Goal: Contribute content

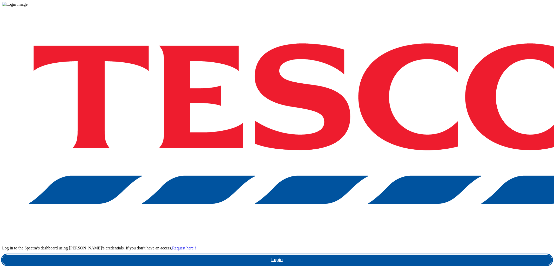
click at [419, 254] on link "Login" at bounding box center [277, 259] width 550 height 10
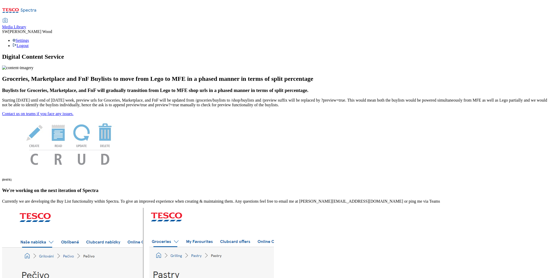
click at [26, 25] on span "Media Library" at bounding box center [14, 27] width 24 height 4
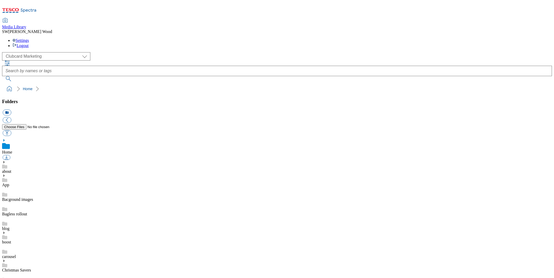
scroll to position [1, 0]
select select "flare-ghs-mktg"
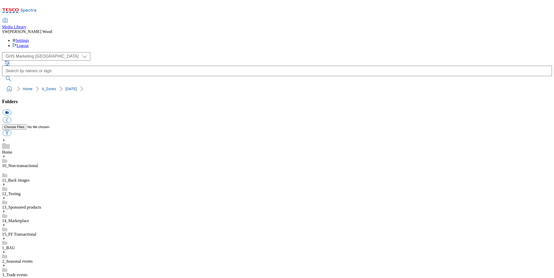
scroll to position [401, 0]
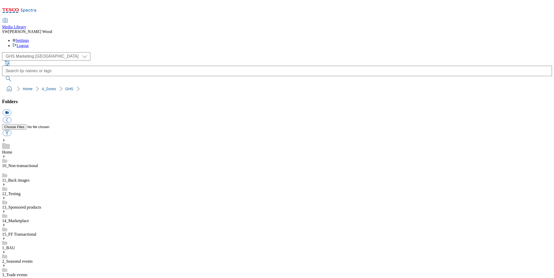
click at [11, 110] on button "icon_new_folder" at bounding box center [7, 113] width 9 height 6
type input "BHM"
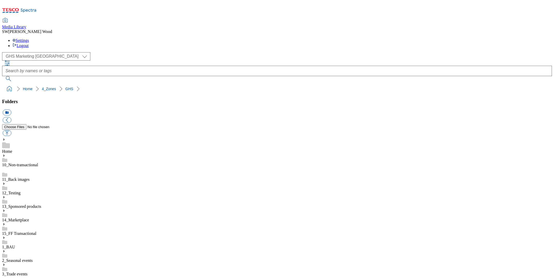
click at [11, 110] on button "icon_new_folder" at bounding box center [7, 113] width 9 height 6
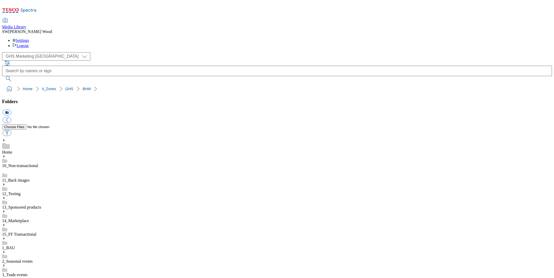
paste input "2530-WF-423150-GHS-BHM"
type input "2530-WF-423150-GHS-BHM"
click at [11, 130] on button "button" at bounding box center [7, 133] width 9 height 6
type input "C:\fakepath\2530-WF-423150-GHS-BHM-Header-1390x392.jpg"
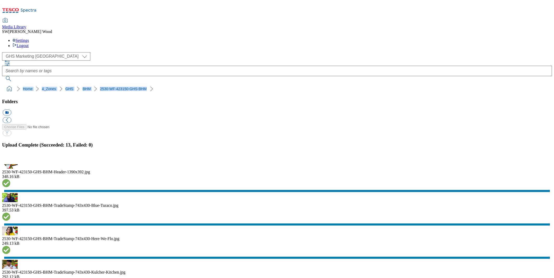
drag, startPoint x: 128, startPoint y: 52, endPoint x: 0, endPoint y: 52, distance: 127.9
click at [2, 84] on nav "Home 4_Zones GHS BHM 2530-WF-423150-GHS-BHM" at bounding box center [277, 89] width 550 height 10
copy ol "Home 4_Zones GHS BHM 2530-WF-423150-GHS-BHM"
